Goal: Go to known website: Access a specific website the user already knows

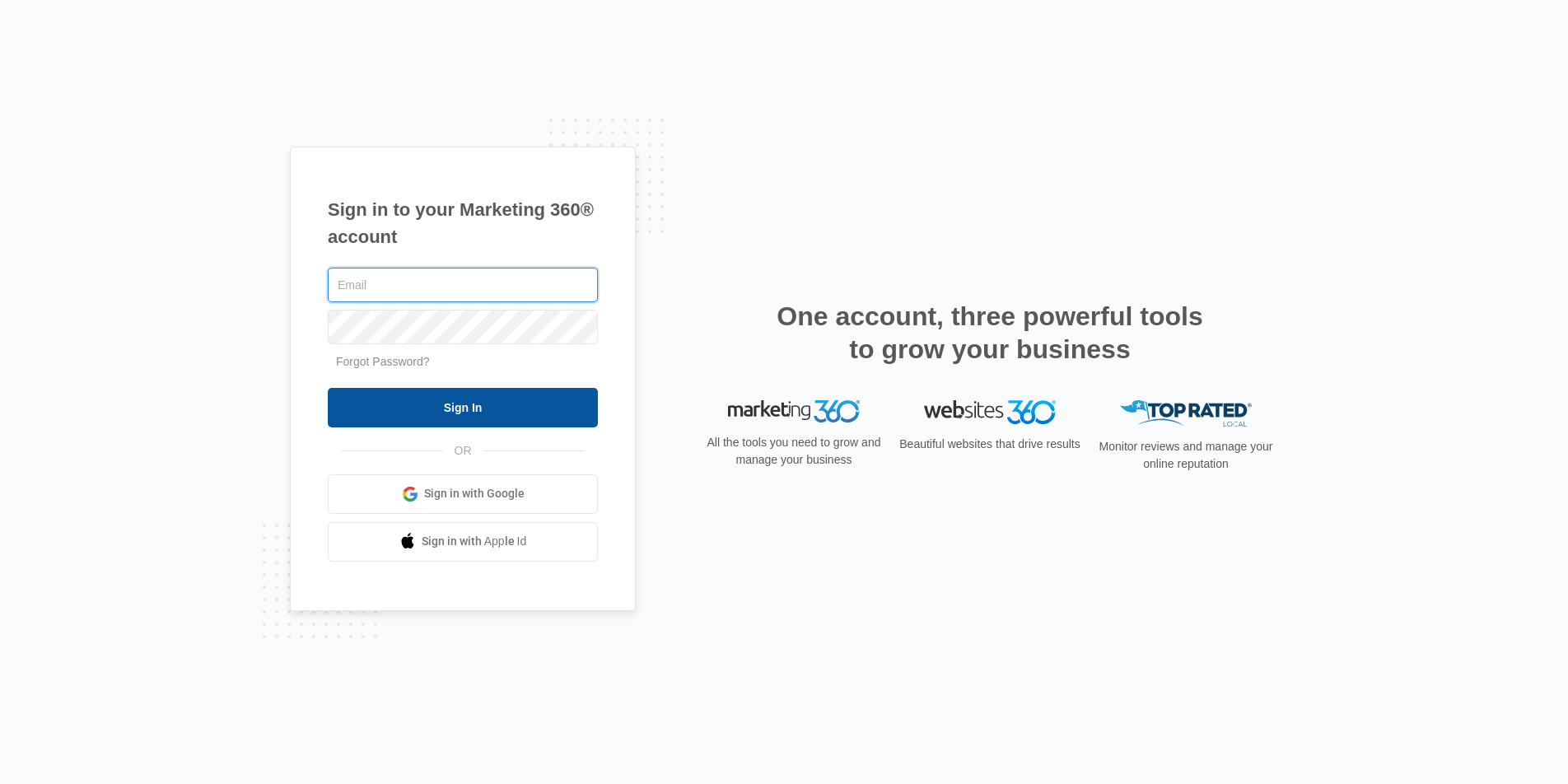
type input "[DOMAIN_NAME][EMAIL_ADDRESS][DOMAIN_NAME]"
click at [484, 411] on input "Sign In" at bounding box center [462, 407] width 270 height 40
